Goal: Information Seeking & Learning: Learn about a topic

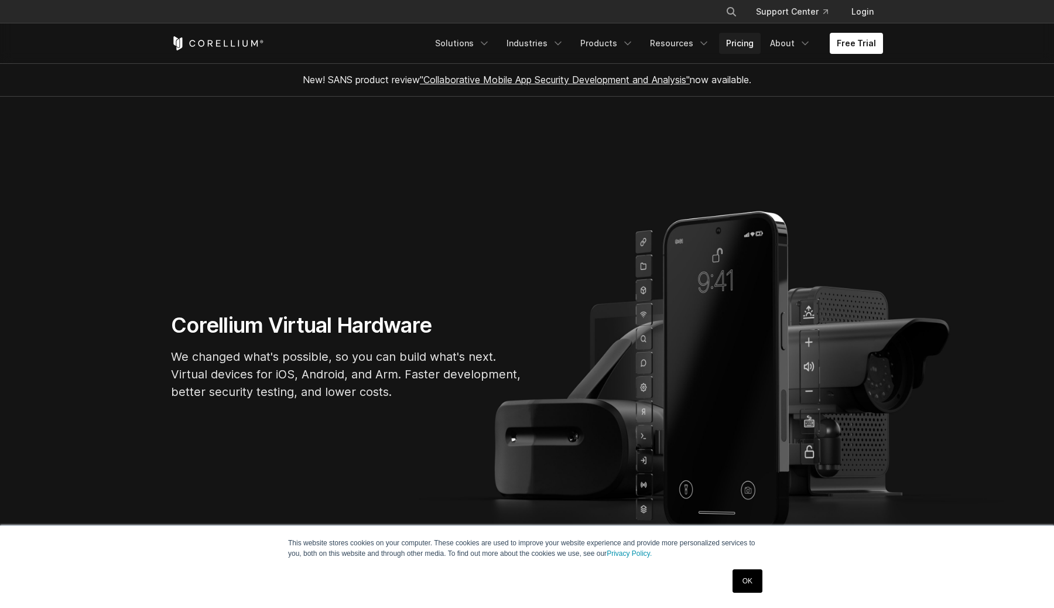
click at [746, 39] on link "Pricing" at bounding box center [740, 43] width 42 height 21
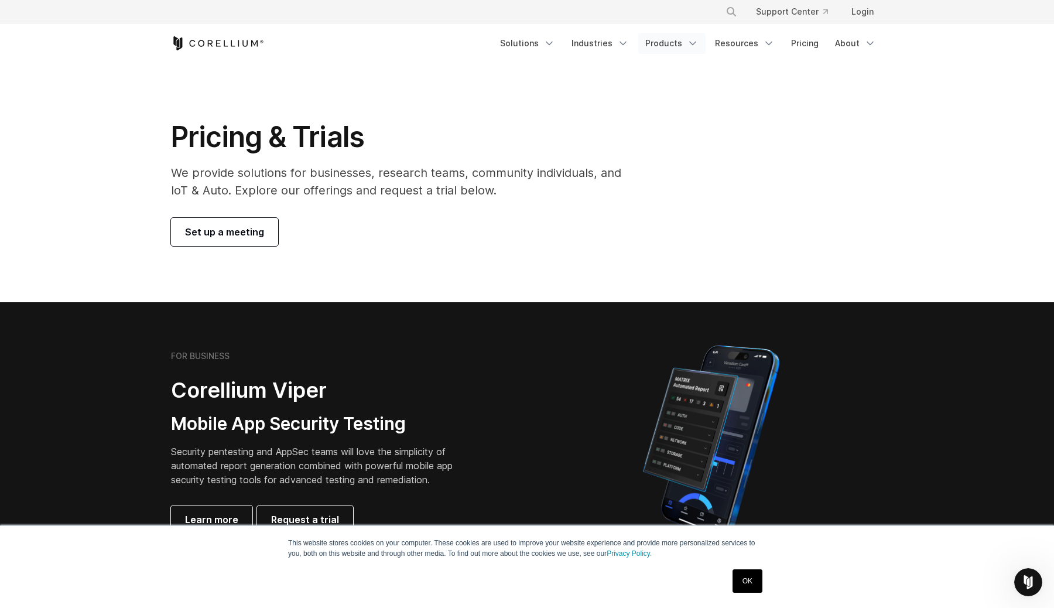
click at [677, 43] on link "Products" at bounding box center [672, 43] width 67 height 21
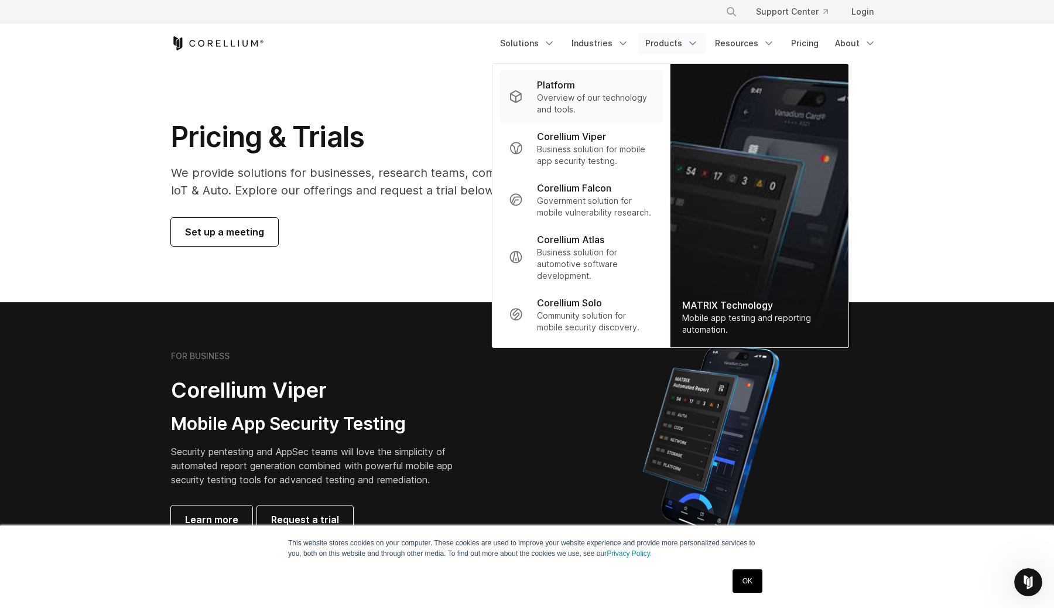
click at [580, 97] on p "Overview of our technology and tools." at bounding box center [595, 103] width 117 height 23
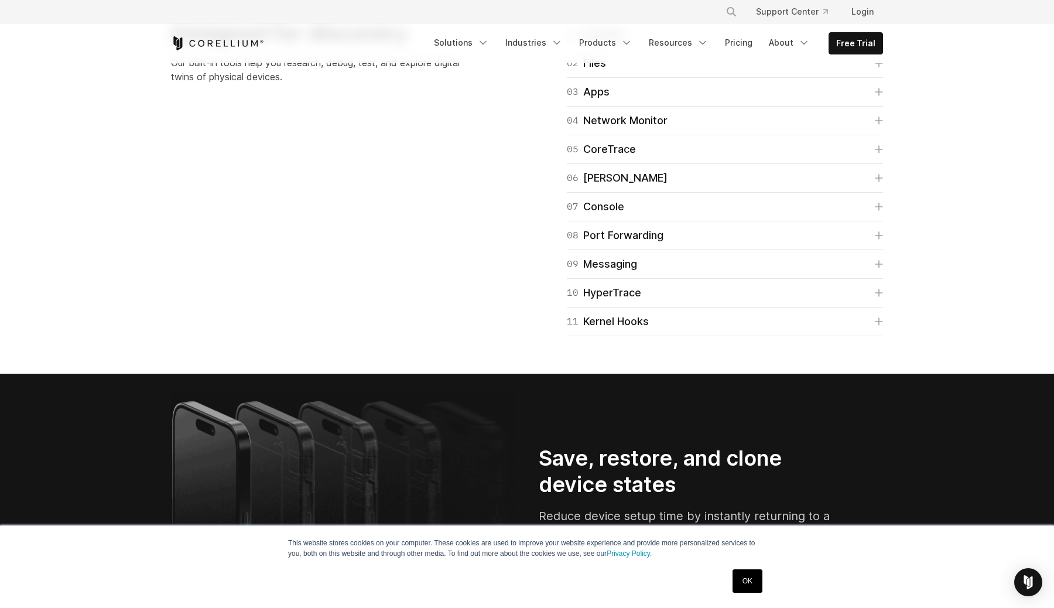
scroll to position [1860, 0]
